Goal: Transaction & Acquisition: Purchase product/service

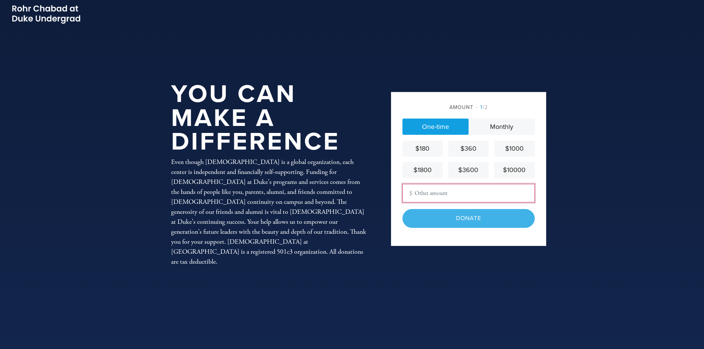
click at [439, 194] on input "Other Amount" at bounding box center [468, 193] width 132 height 18
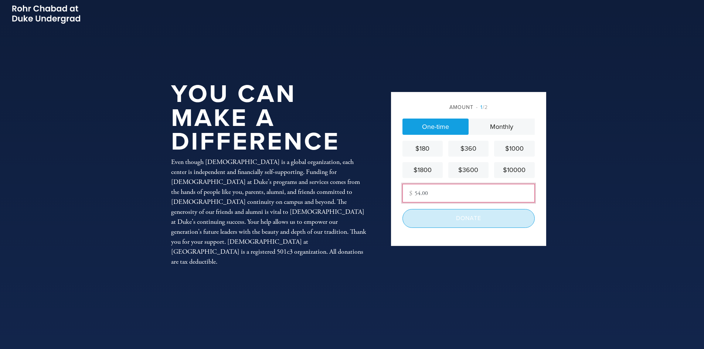
type input "54.00"
click at [466, 219] on input "Donate" at bounding box center [468, 218] width 132 height 18
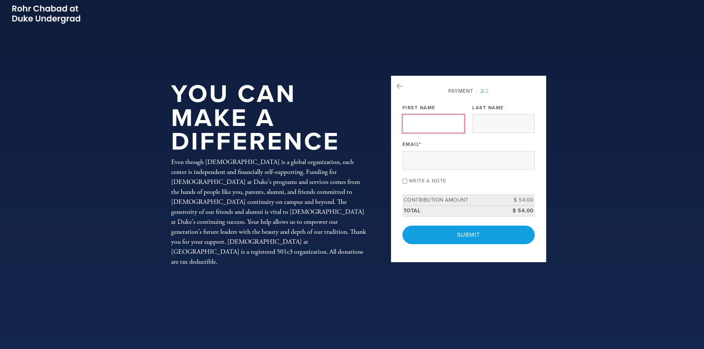
click at [447, 124] on input "First Name" at bounding box center [433, 124] width 62 height 18
type input "[PERSON_NAME]"
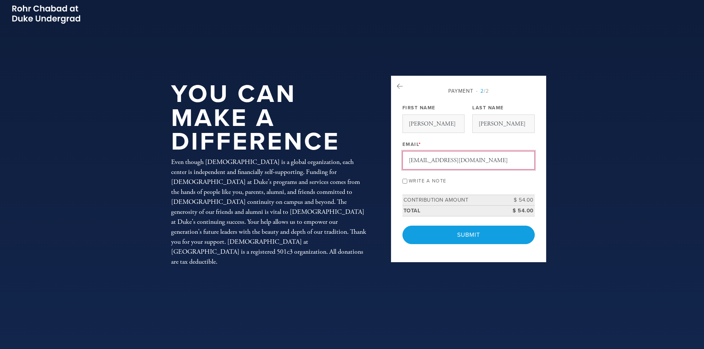
type input "[EMAIL_ADDRESS][DOMAIN_NAME]"
click at [404, 182] on input "Write a note" at bounding box center [404, 181] width 5 height 5
checkbox input "true"
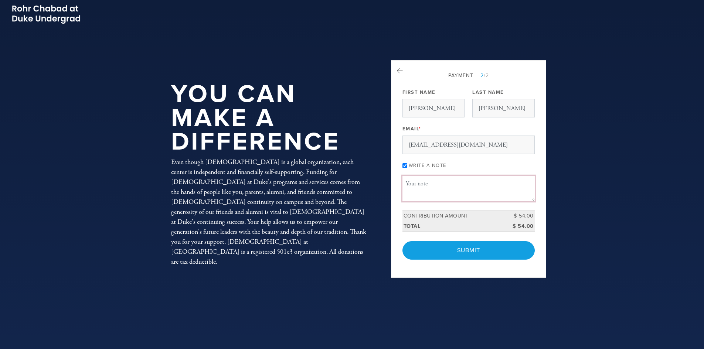
click at [407, 197] on textarea "Message or dedication" at bounding box center [468, 188] width 132 height 25
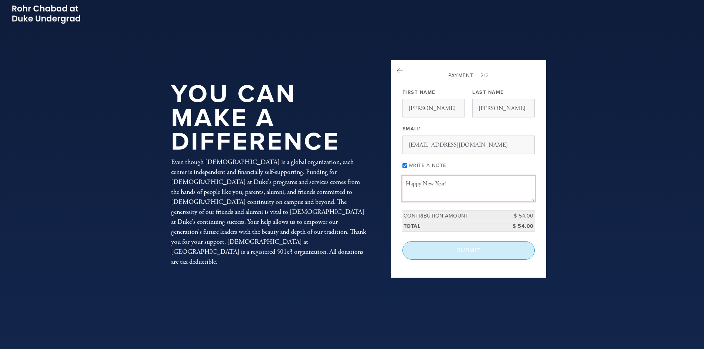
type textarea "Happy New Year!"
click at [466, 251] on input "Submit" at bounding box center [468, 250] width 132 height 18
